Goal: Information Seeking & Learning: Learn about a topic

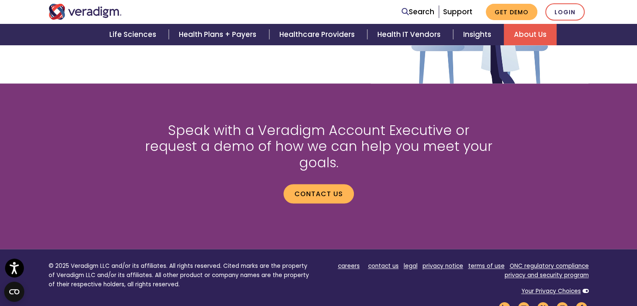
click at [529, 35] on link "About Us" at bounding box center [530, 34] width 53 height 21
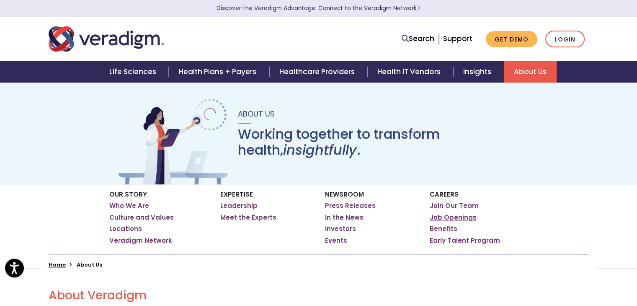
click at [444, 220] on link "Job Openings" at bounding box center [453, 217] width 47 height 8
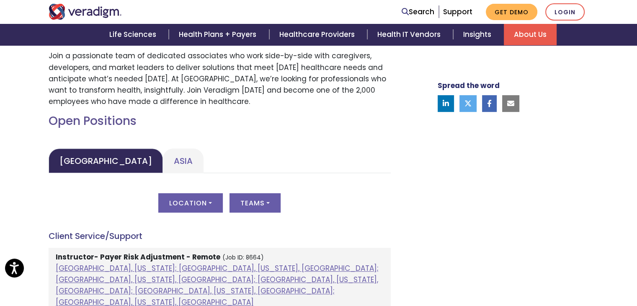
scroll to position [320, 0]
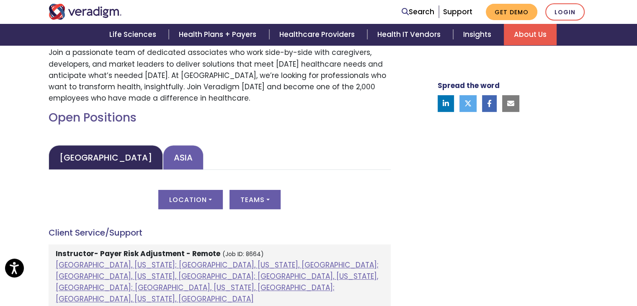
click at [163, 158] on link "Asia" at bounding box center [183, 157] width 41 height 25
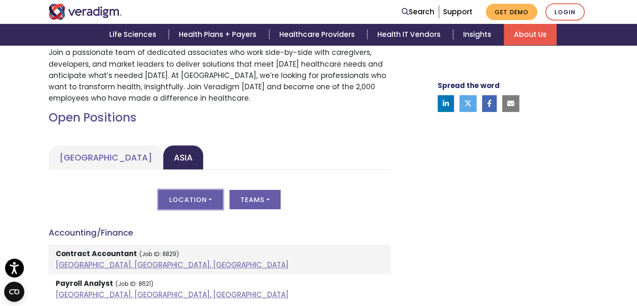
click at [172, 193] on button "Location" at bounding box center [190, 199] width 64 height 19
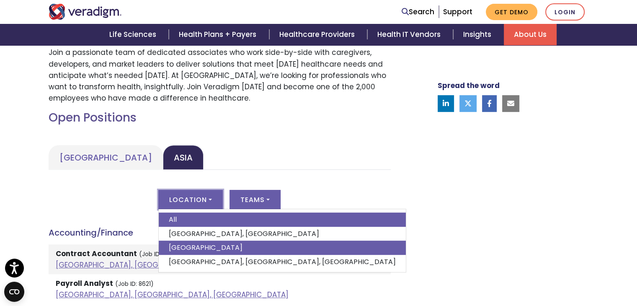
click at [178, 242] on link "India" at bounding box center [282, 247] width 247 height 14
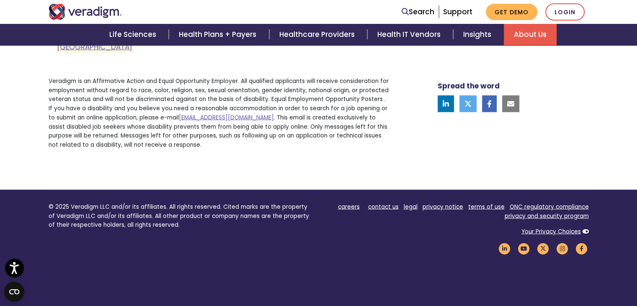
scroll to position [0, 0]
